Goal: Find specific page/section: Find specific page/section

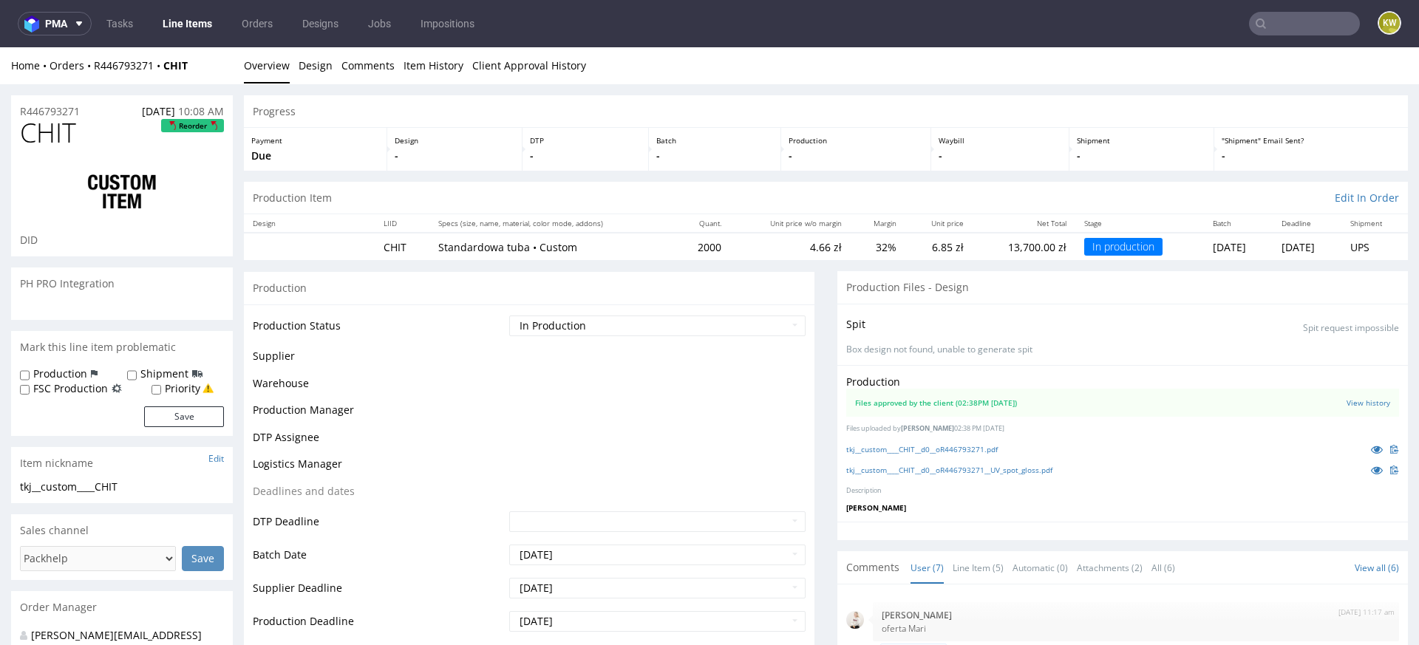
scroll to position [123, 0]
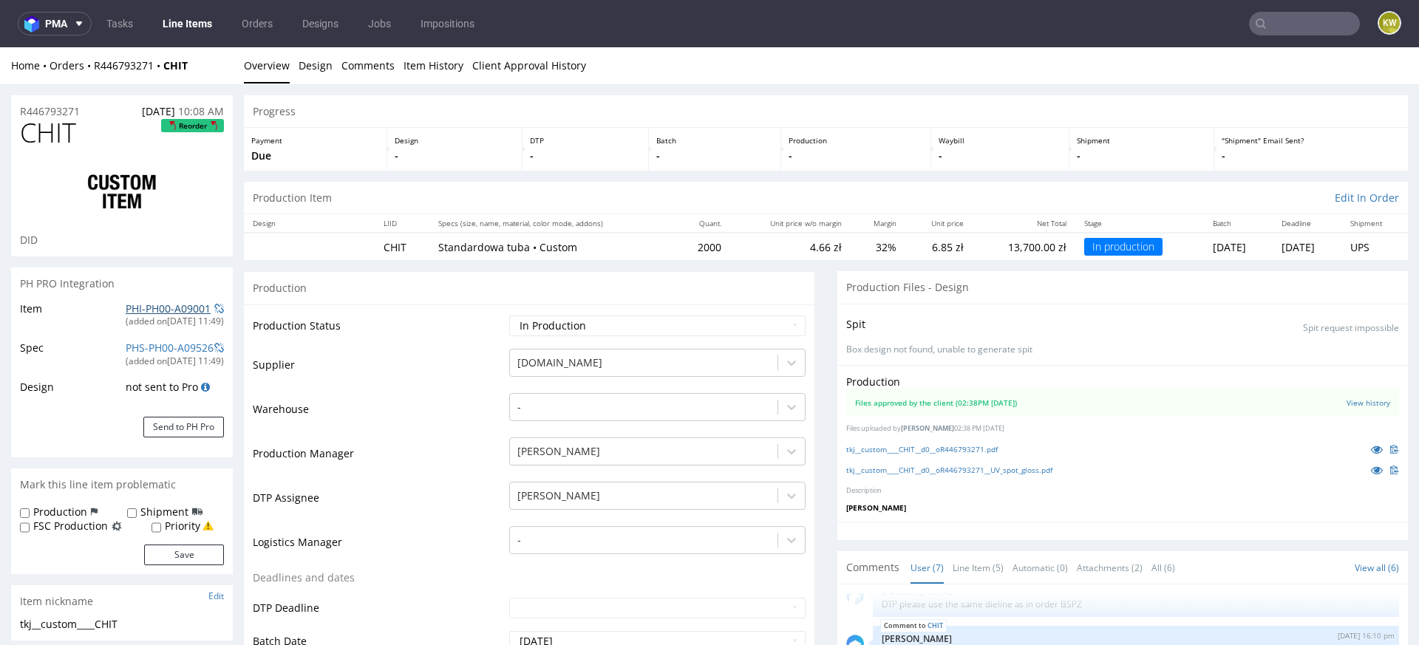
click at [150, 302] on link "PHI-PH00-A09001" at bounding box center [168, 308] width 85 height 14
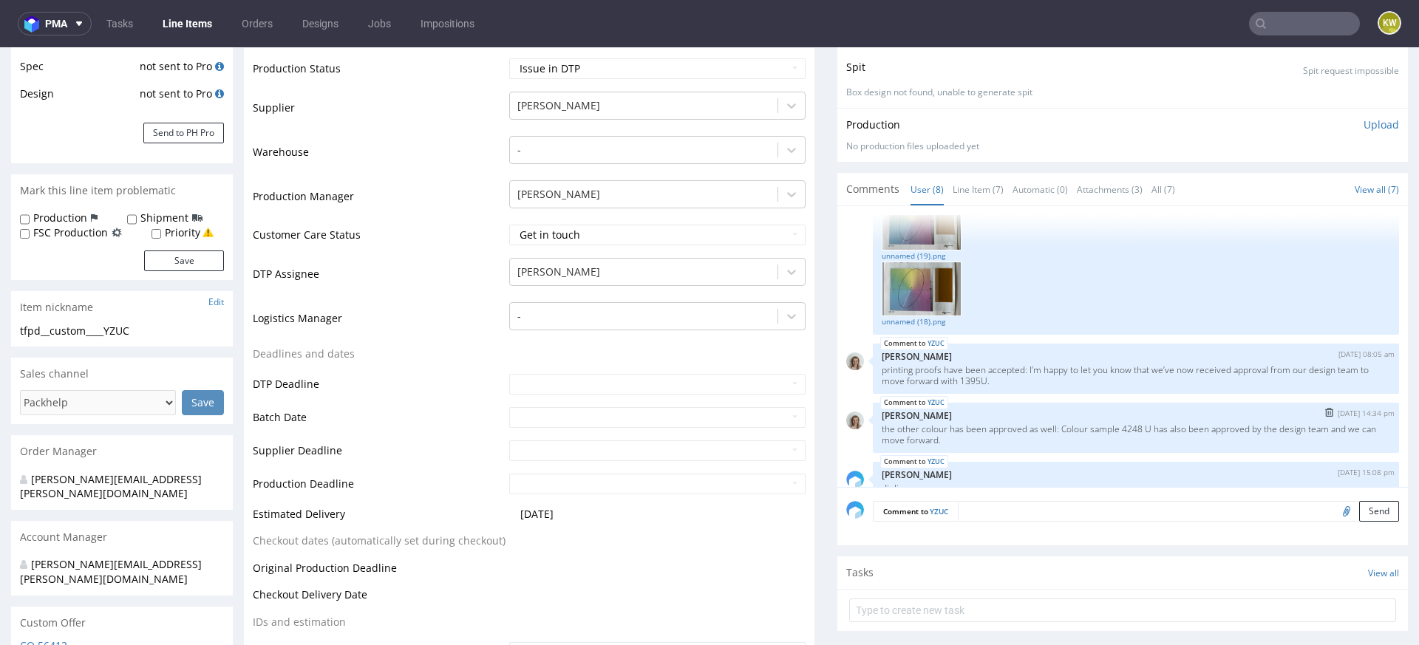
scroll to position [270, 0]
click at [964, 177] on link "Line Item (7)" at bounding box center [978, 188] width 51 height 32
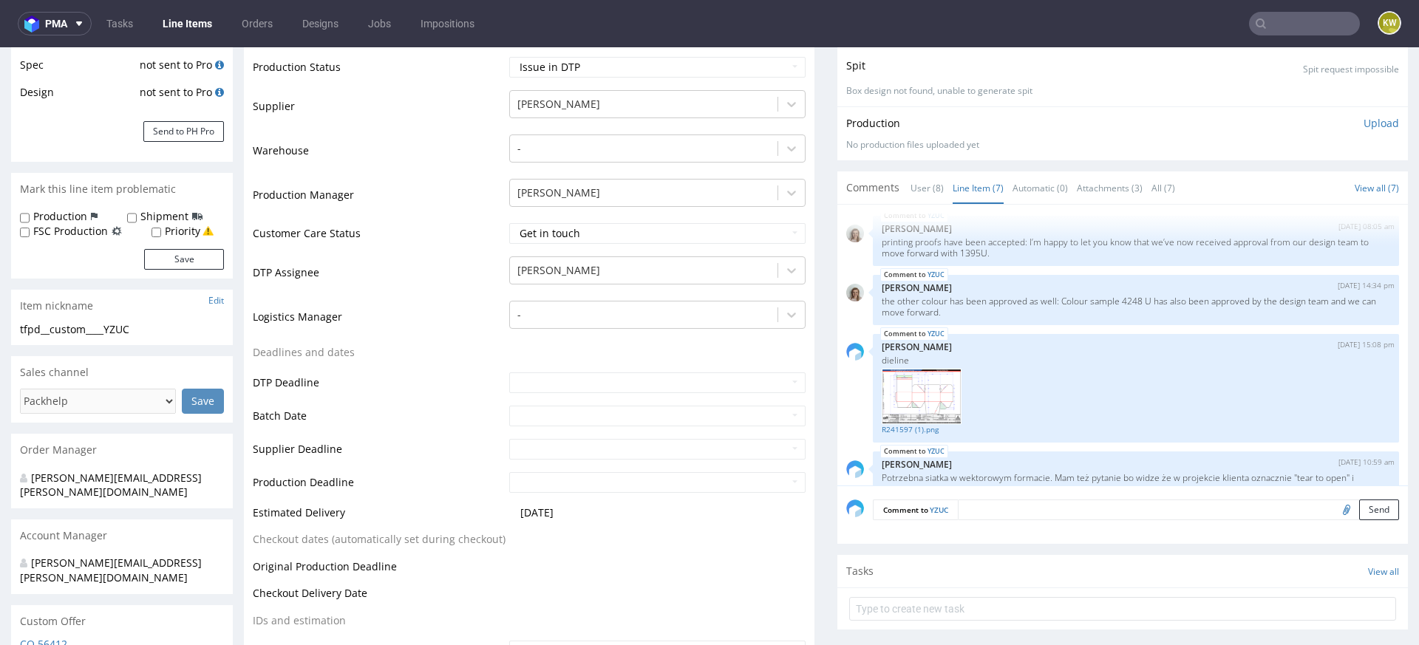
scroll to position [336, 0]
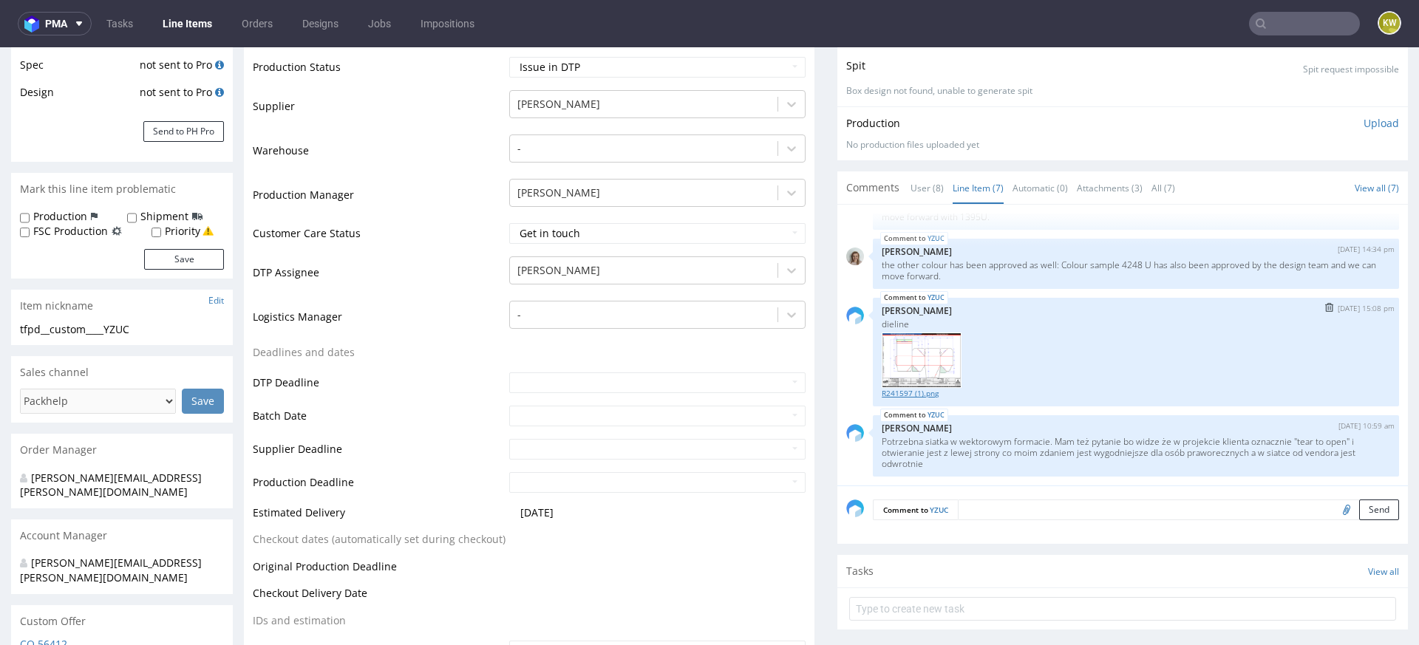
click at [918, 392] on link "R241597 (1).png" at bounding box center [1136, 393] width 508 height 11
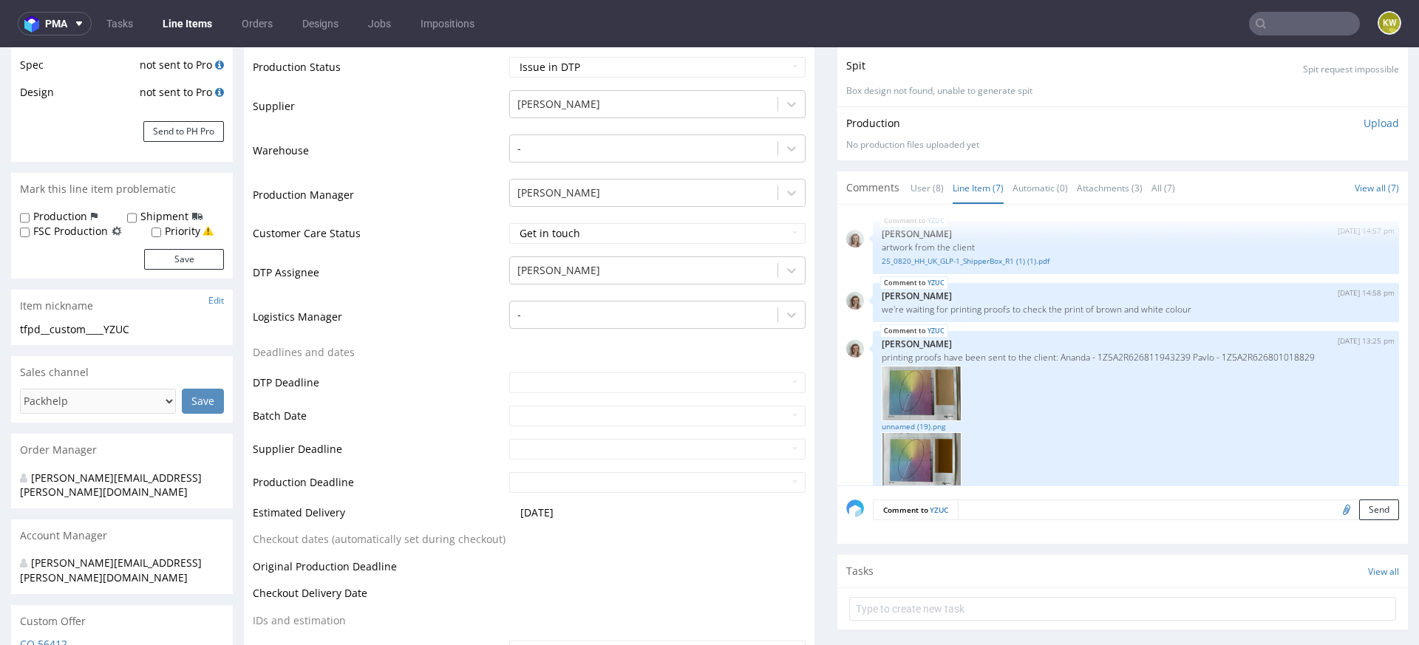
scroll to position [0, 0]
click at [974, 267] on div "YZUC 28th Aug 25 | 14:57 pm Monika Poźniak artwork from the client 25_0820_HH_U…" at bounding box center [1136, 248] width 526 height 53
click at [970, 261] on link "25_0820_HH_UK_GLP-1_ShipperBox_R1 (1) (1).pdf" at bounding box center [1136, 262] width 508 height 11
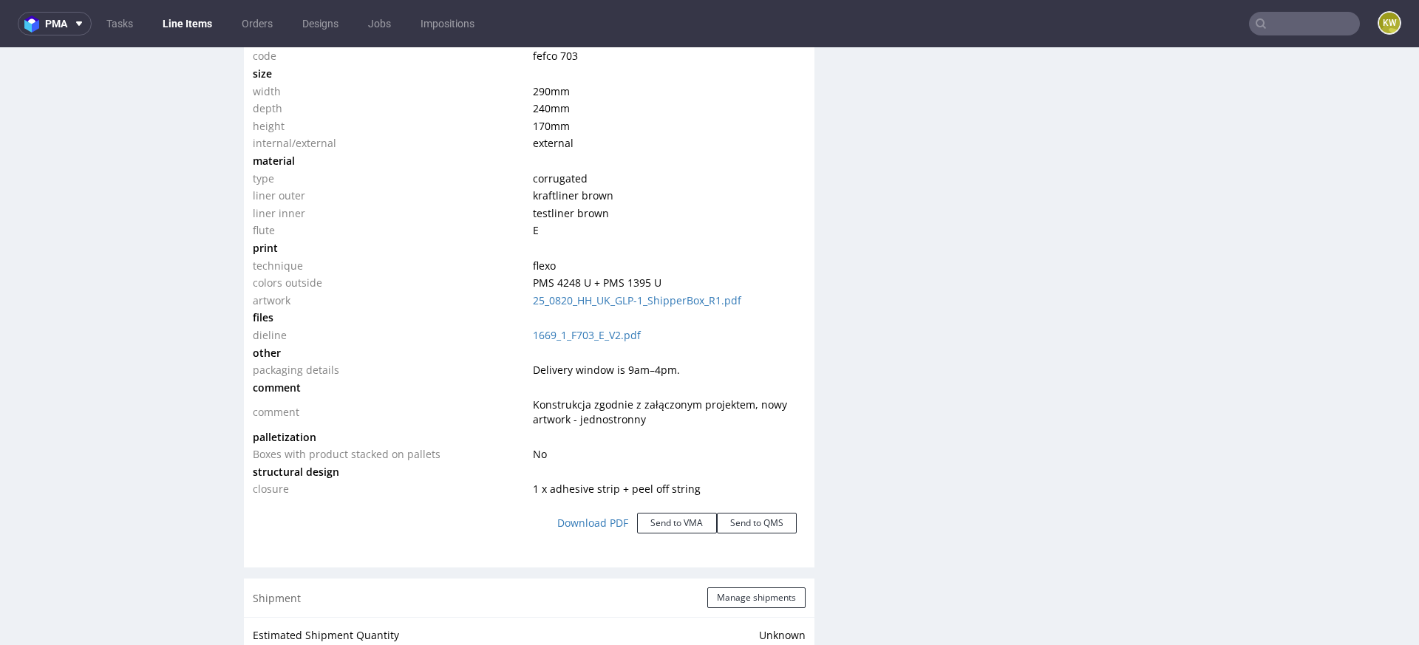
scroll to position [1512, 0]
click at [583, 329] on link "1669_1_F703_E_V2.pdf" at bounding box center [587, 331] width 108 height 14
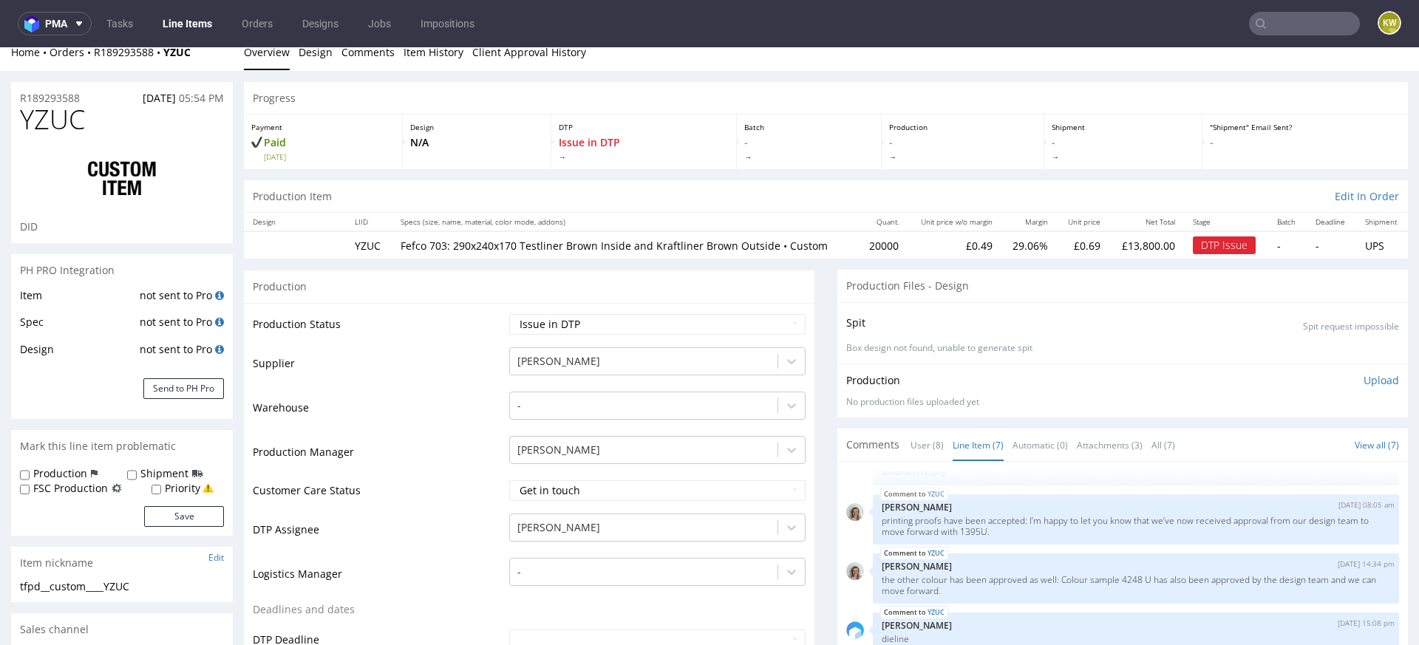
scroll to position [0, 0]
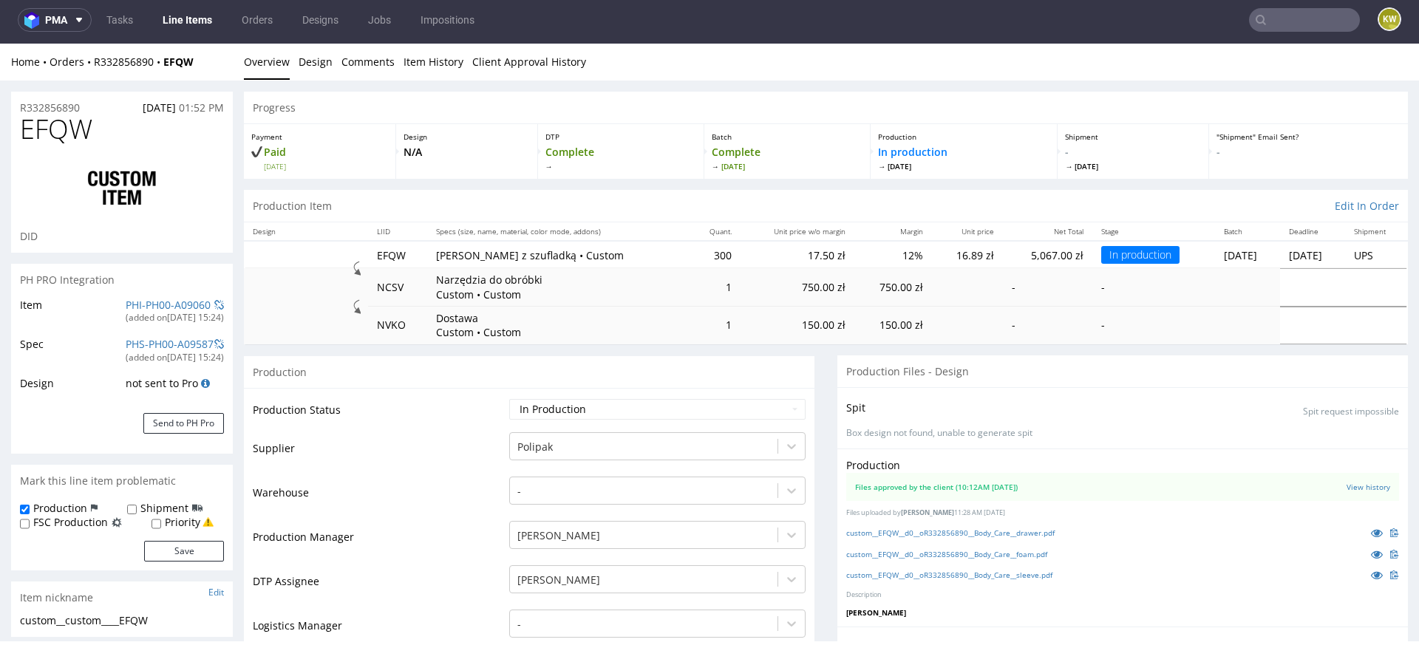
scroll to position [761, 0]
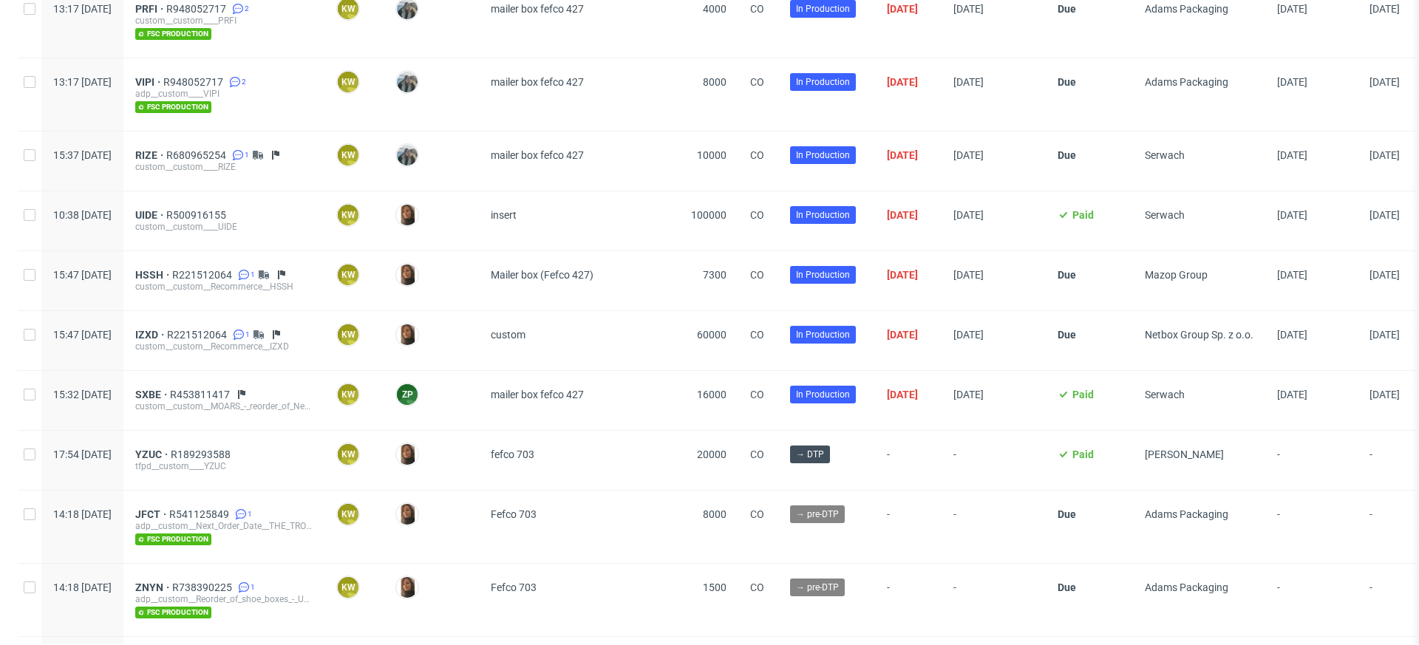
scroll to position [1553, 0]
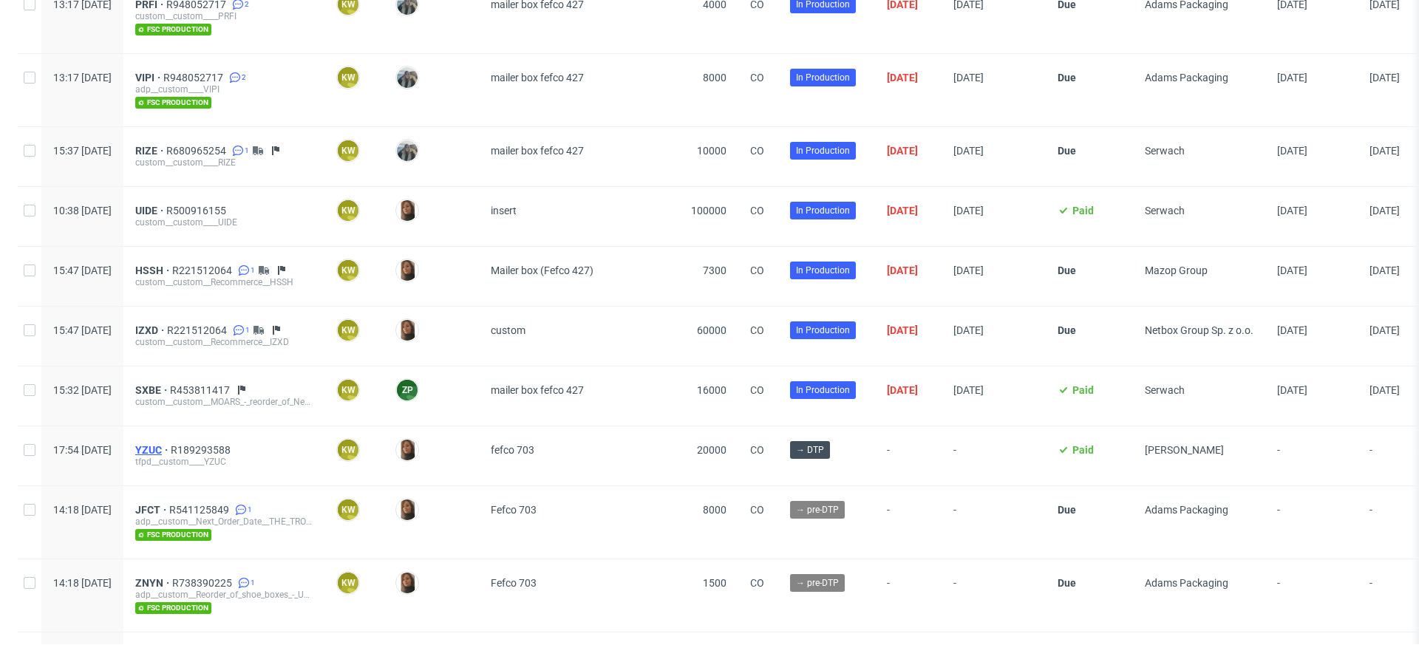
click at [171, 444] on span "YZUC" at bounding box center [152, 450] width 35 height 12
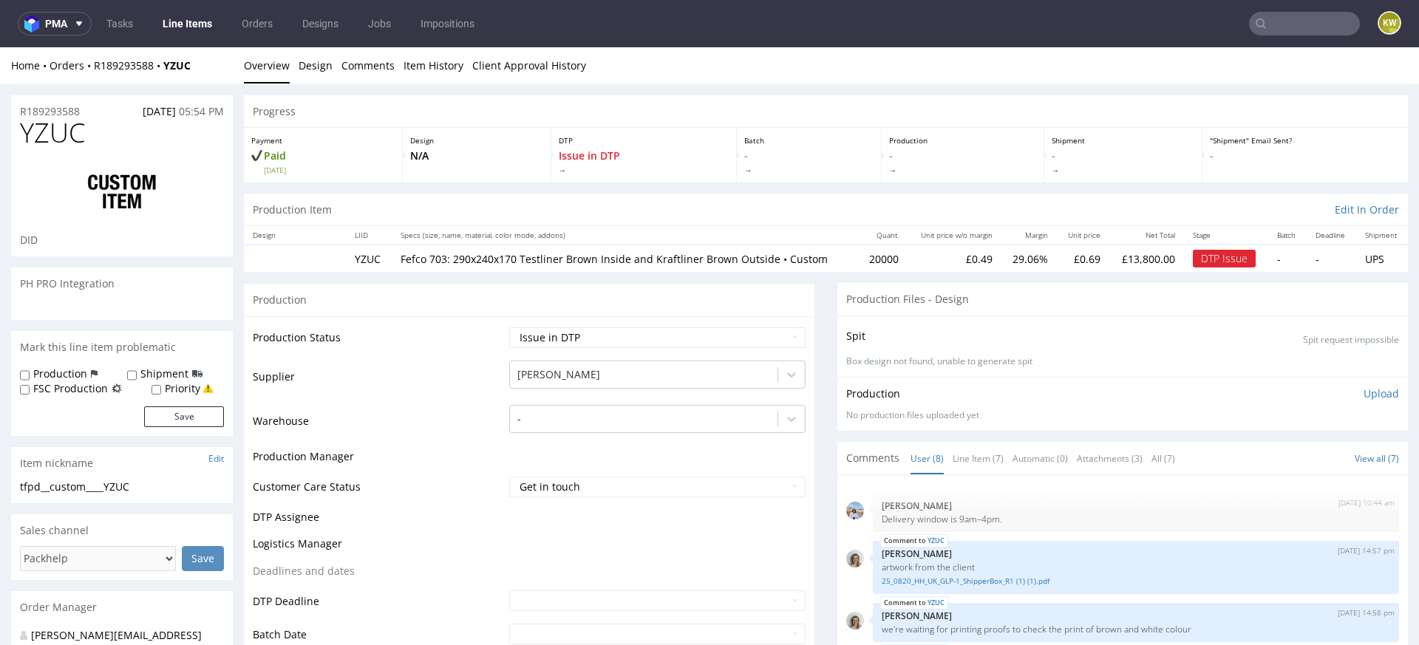
scroll to position [384, 0]
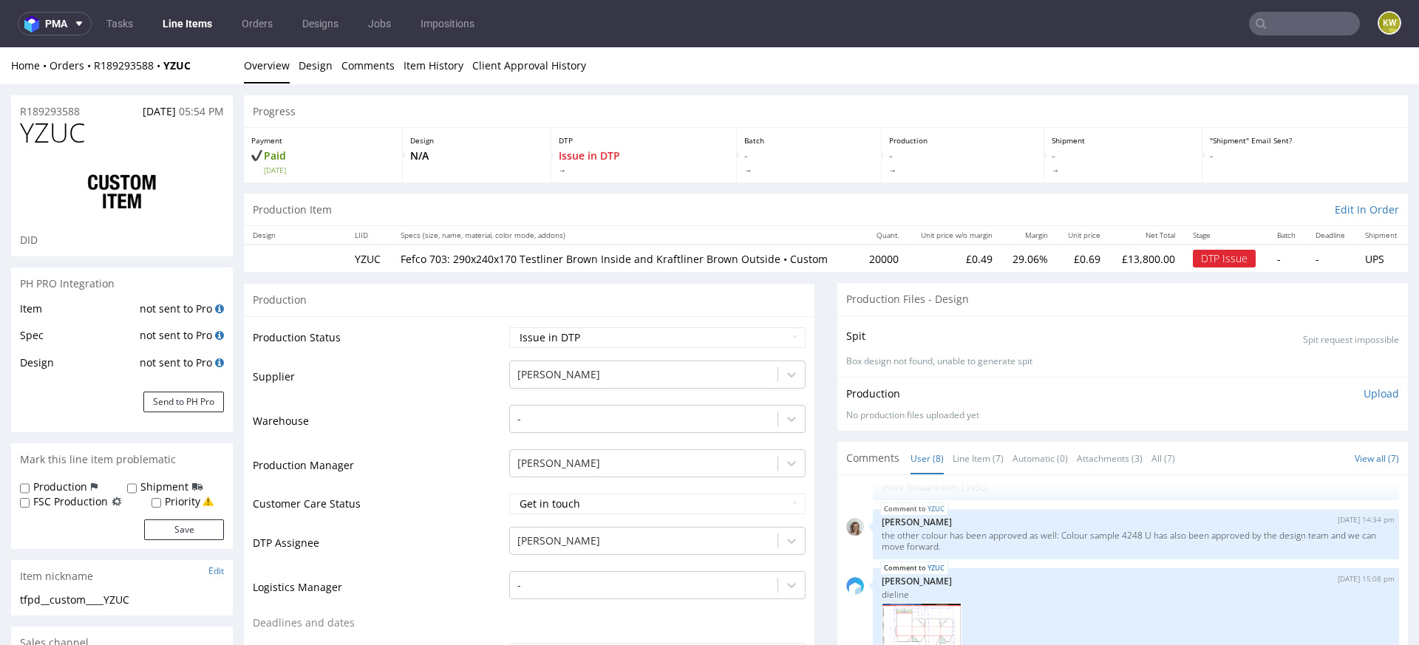
click at [1301, 30] on input "text" at bounding box center [1304, 24] width 111 height 24
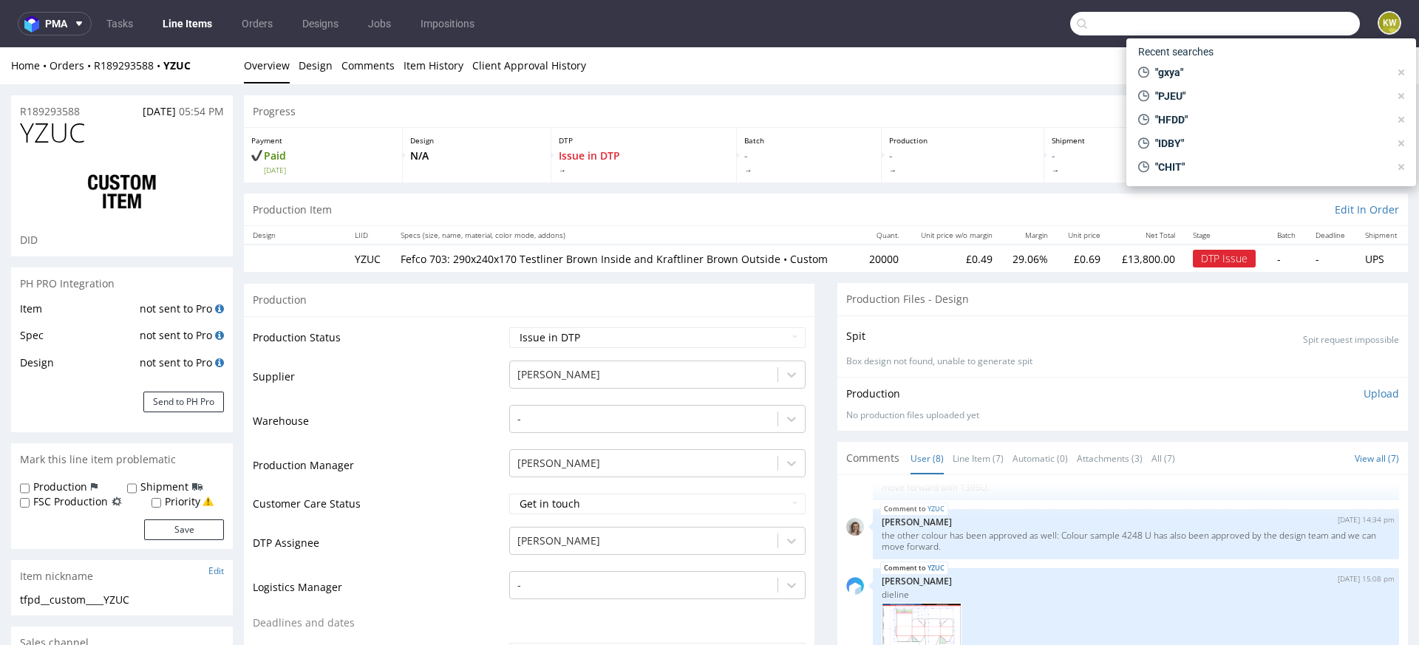
paste input "MOOR"
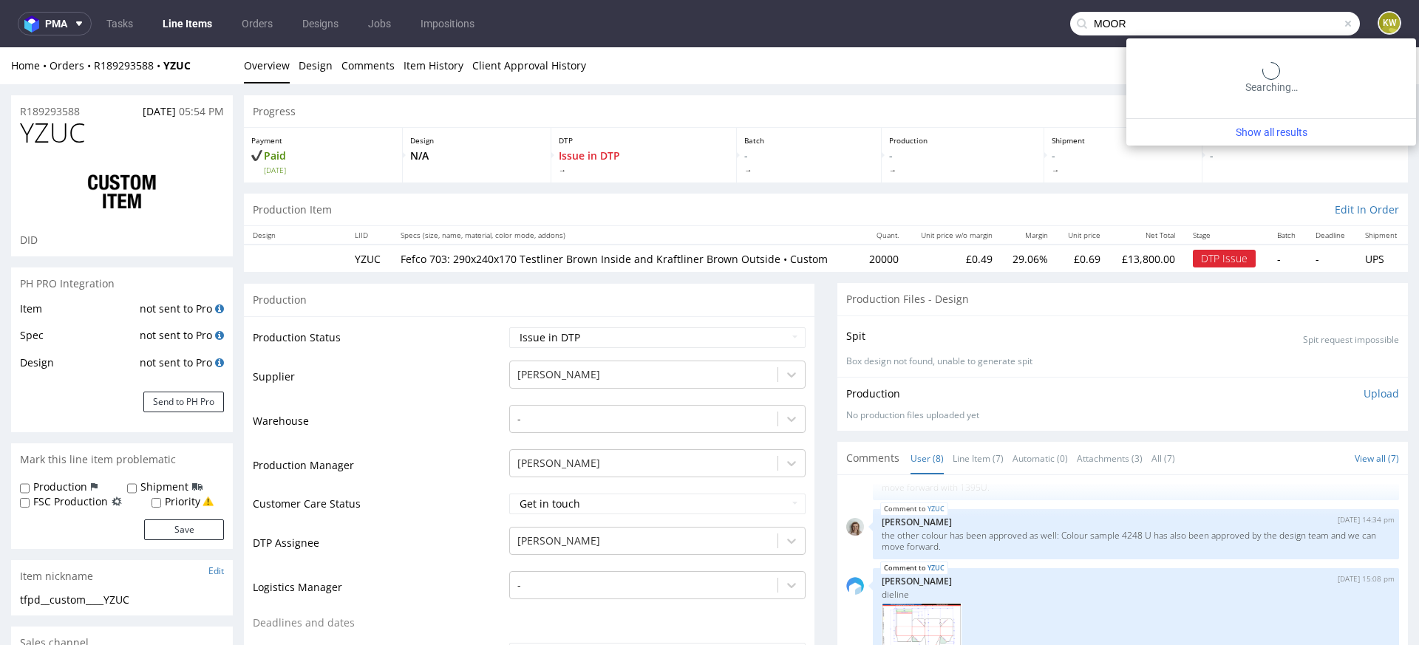
type input "MOOR"
